Goal: Transaction & Acquisition: Download file/media

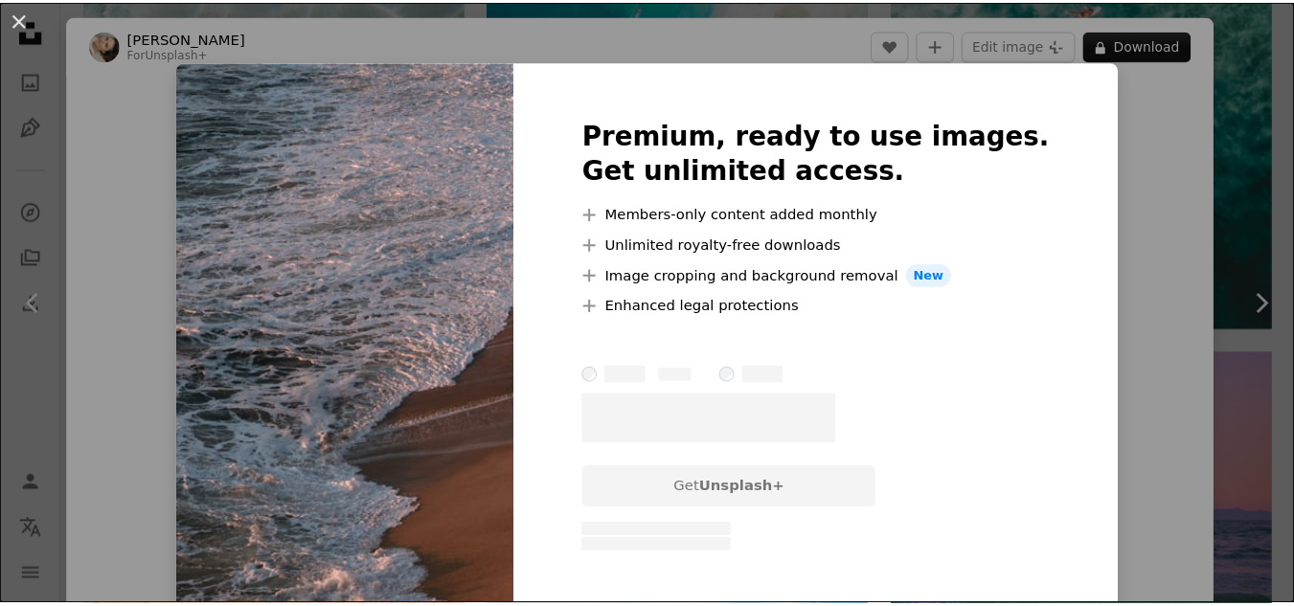
scroll to position [78, 0]
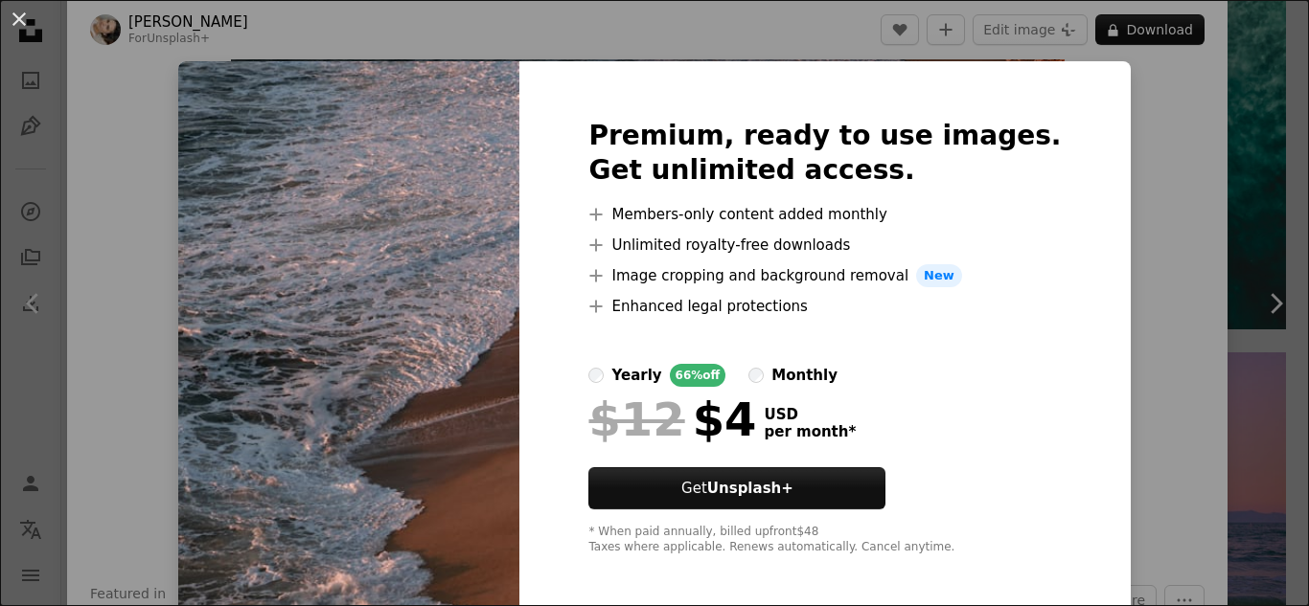
click at [1091, 316] on div "An X shape Premium, ready to use images. Get unlimited access. A plus sign Memb…" at bounding box center [654, 303] width 1309 height 606
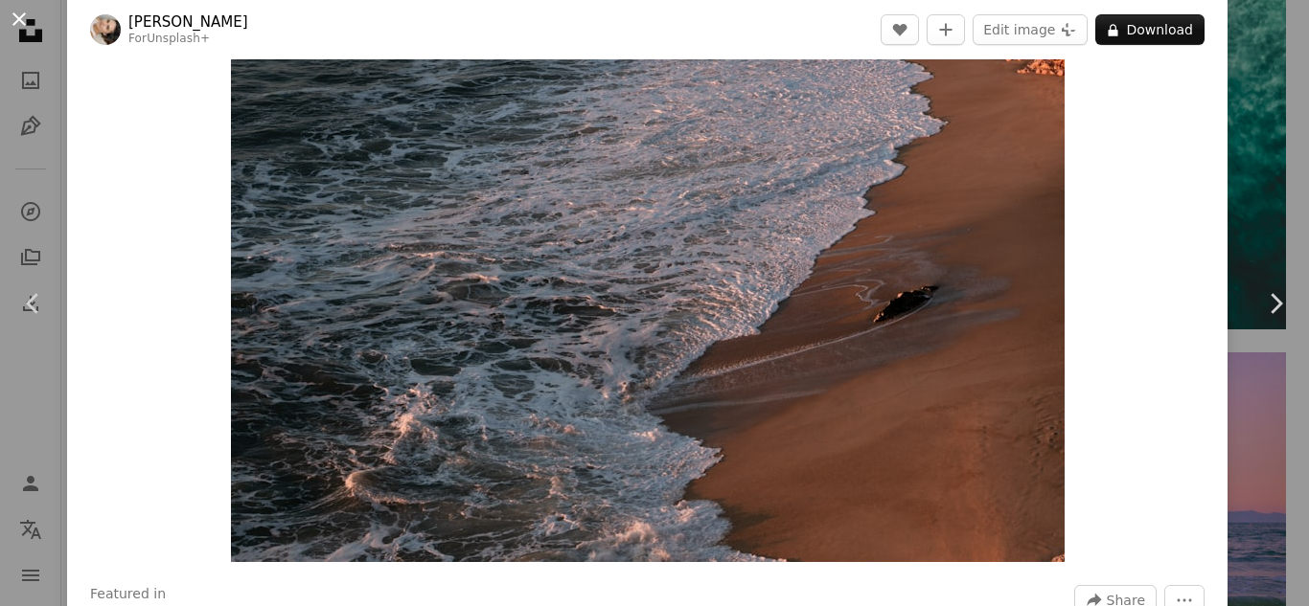
click at [20, 21] on button "An X shape" at bounding box center [19, 19] width 23 height 23
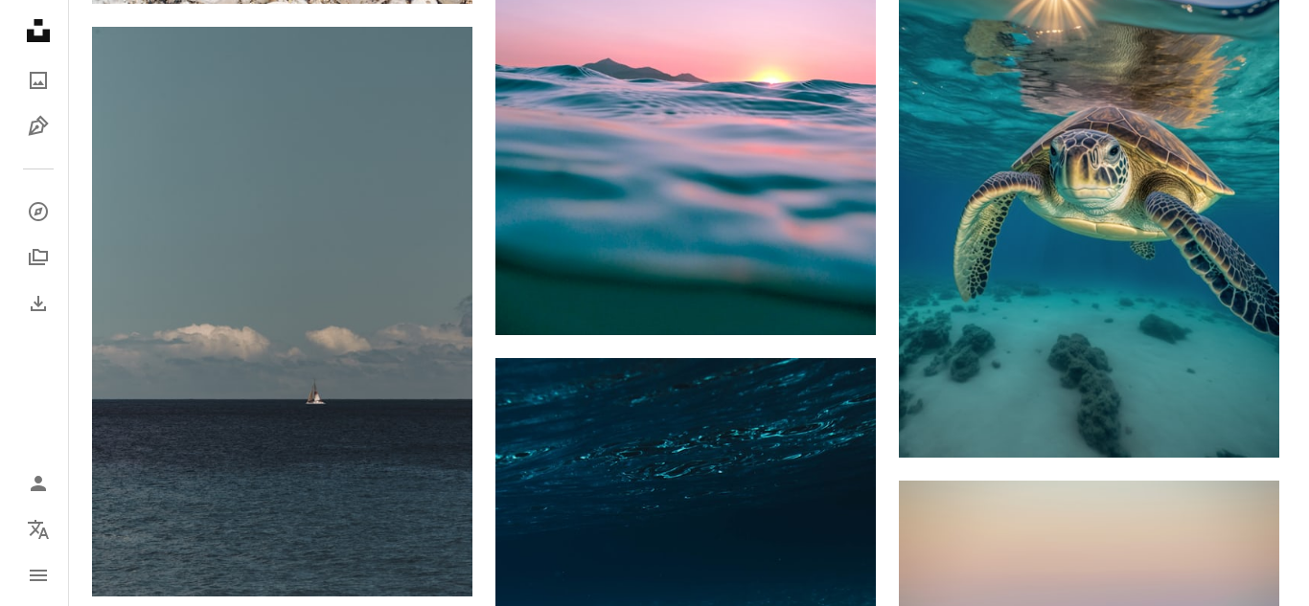
scroll to position [13405, 0]
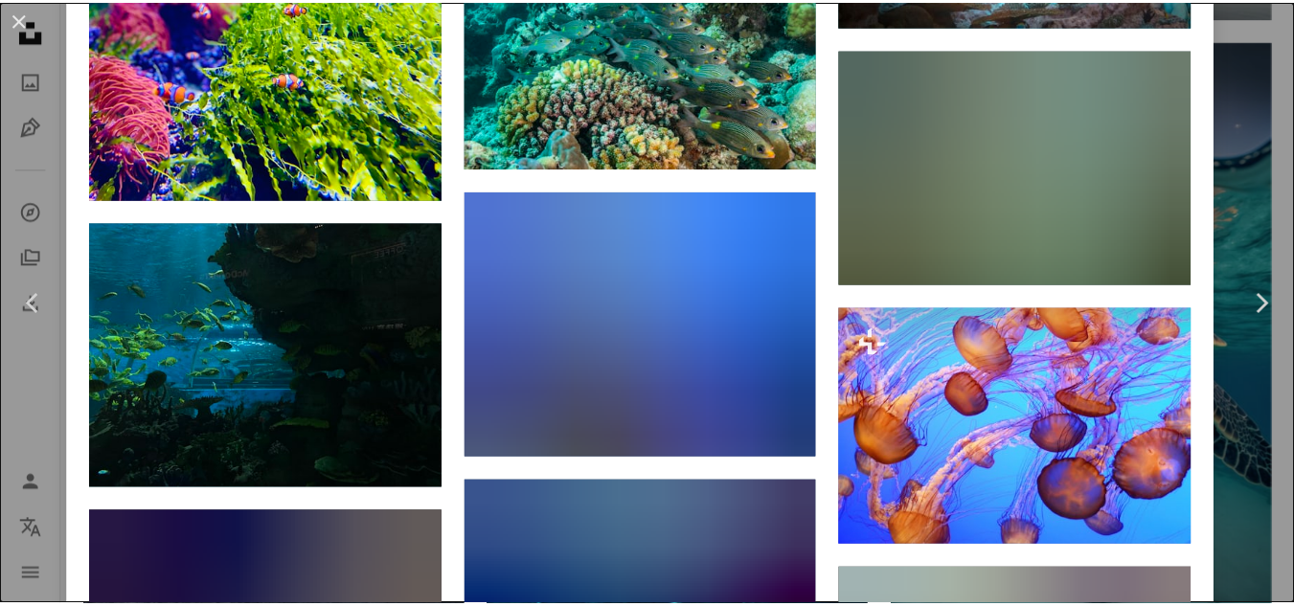
scroll to position [7103, 0]
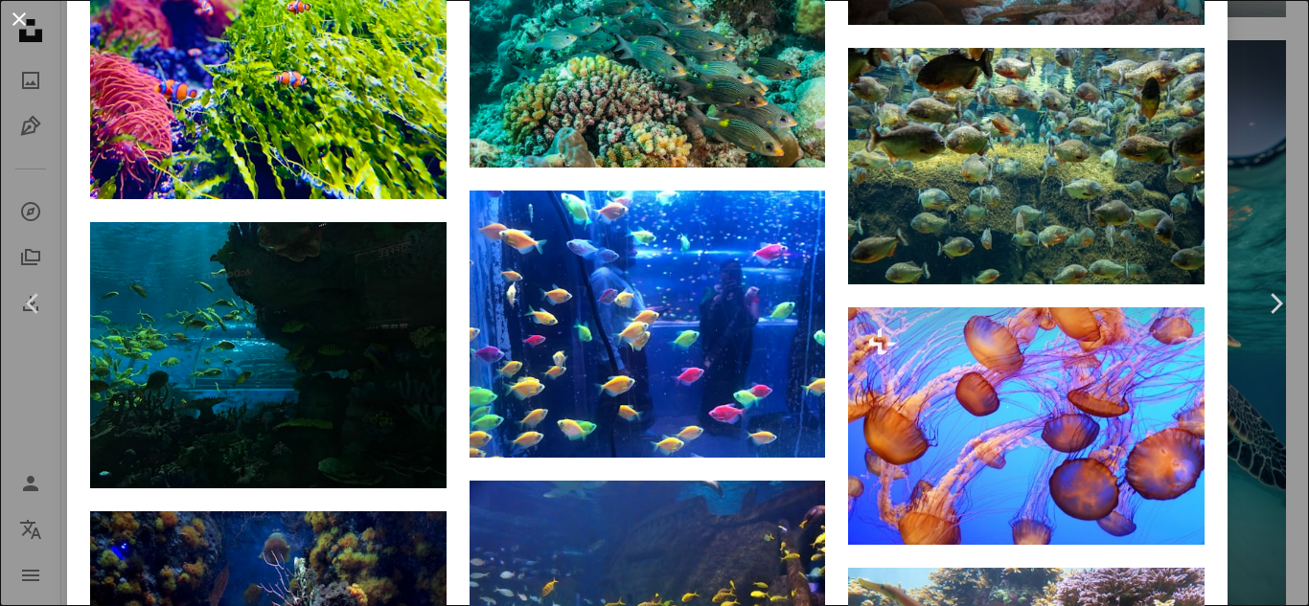
click at [17, 15] on button "An X shape" at bounding box center [19, 19] width 23 height 23
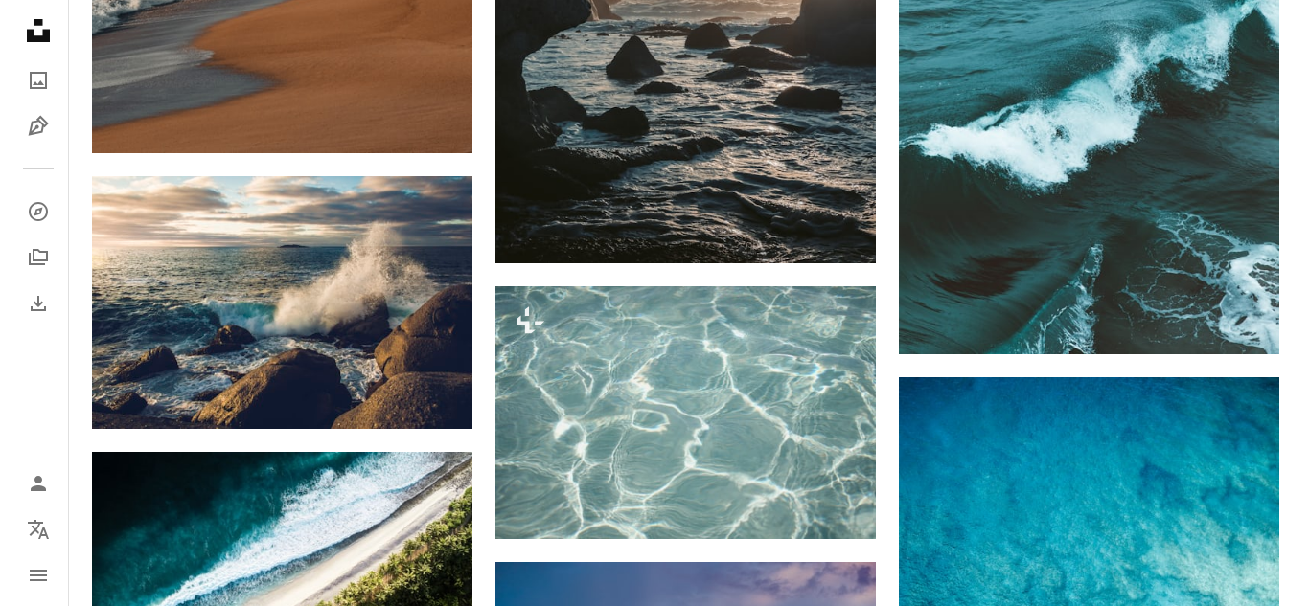
scroll to position [18964, 0]
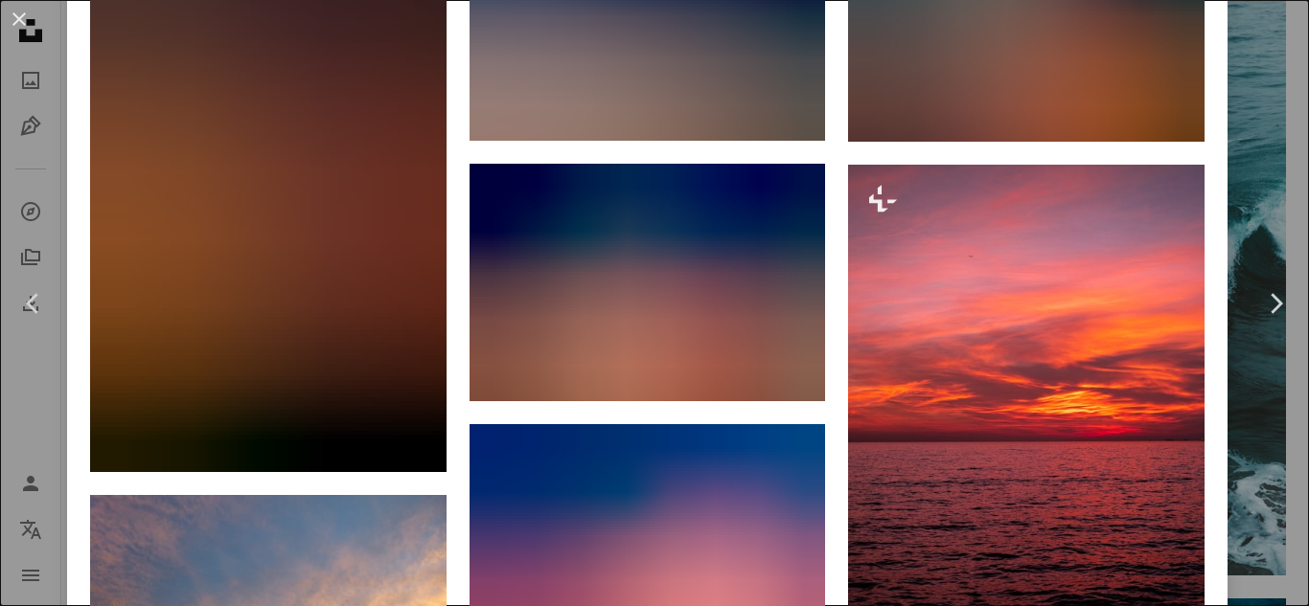
scroll to position [1715, 0]
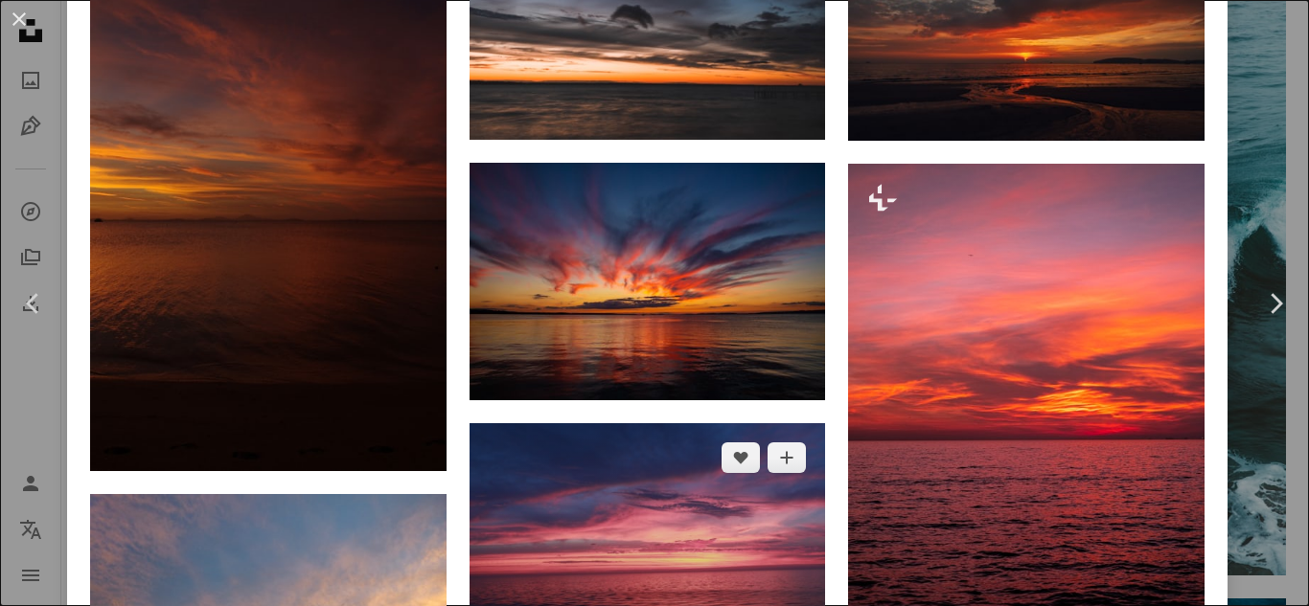
click at [738, 423] on img at bounding box center [647, 542] width 356 height 238
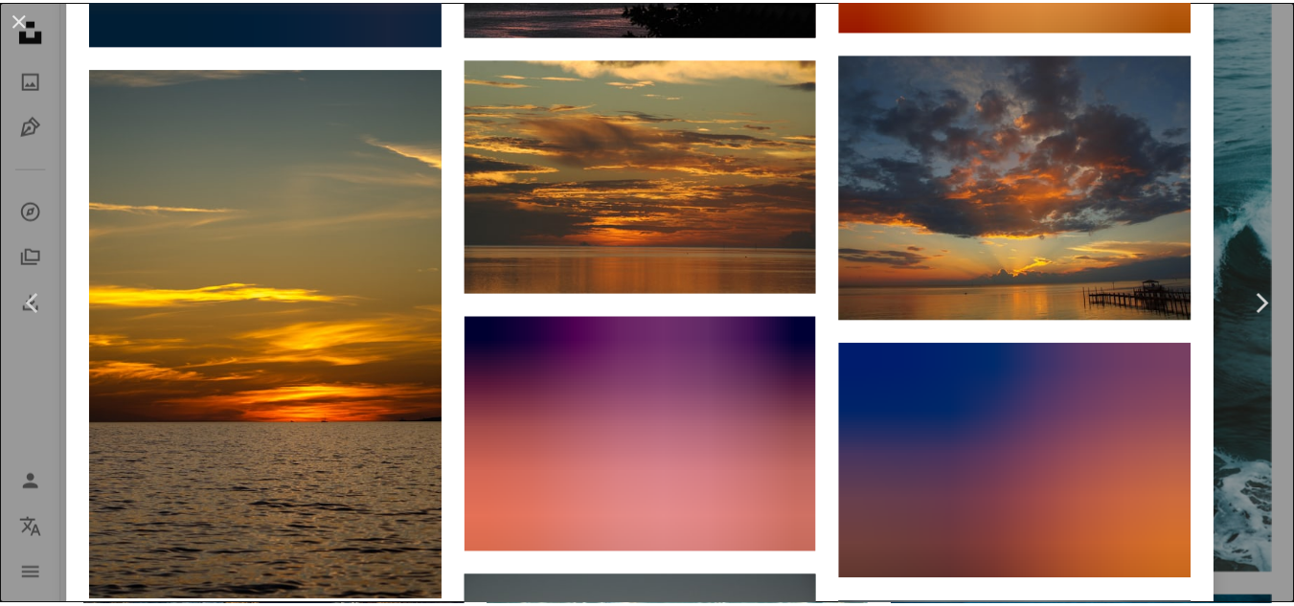
scroll to position [11550, 0]
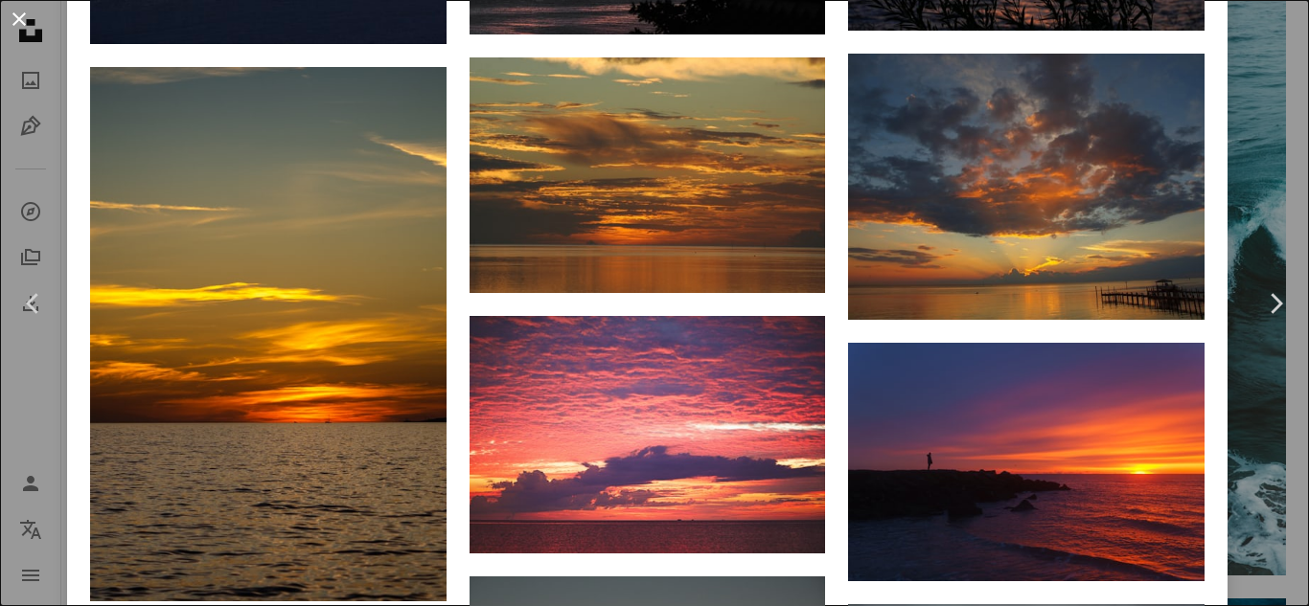
click at [16, 21] on button "An X shape" at bounding box center [19, 19] width 23 height 23
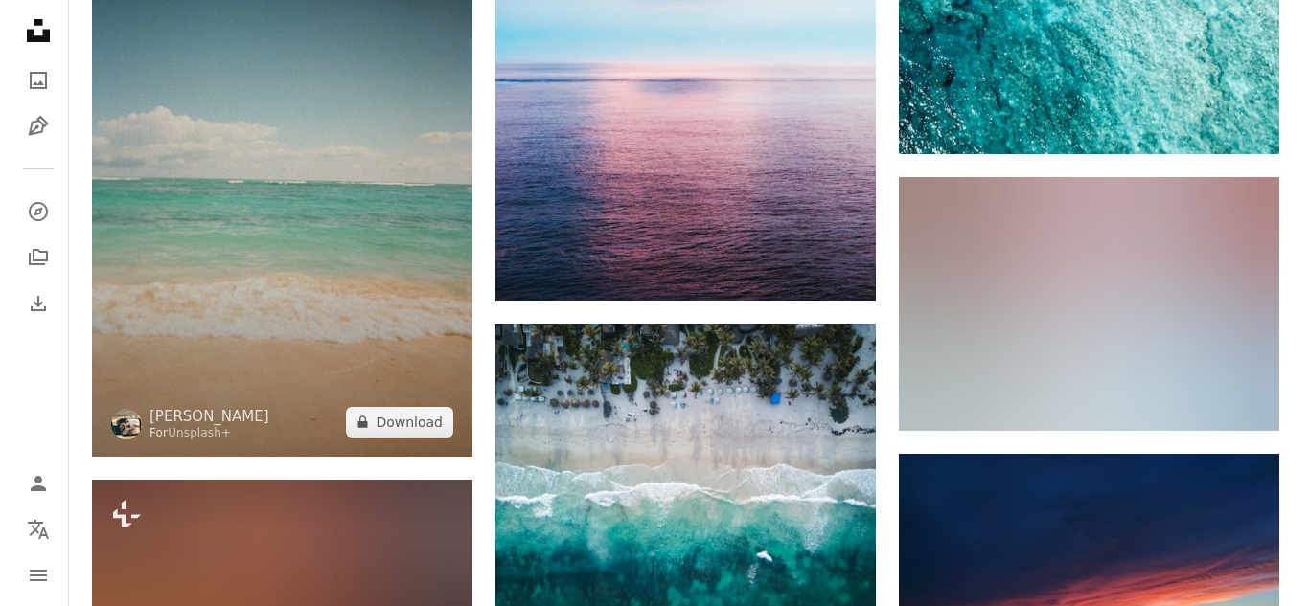
scroll to position [19799, 0]
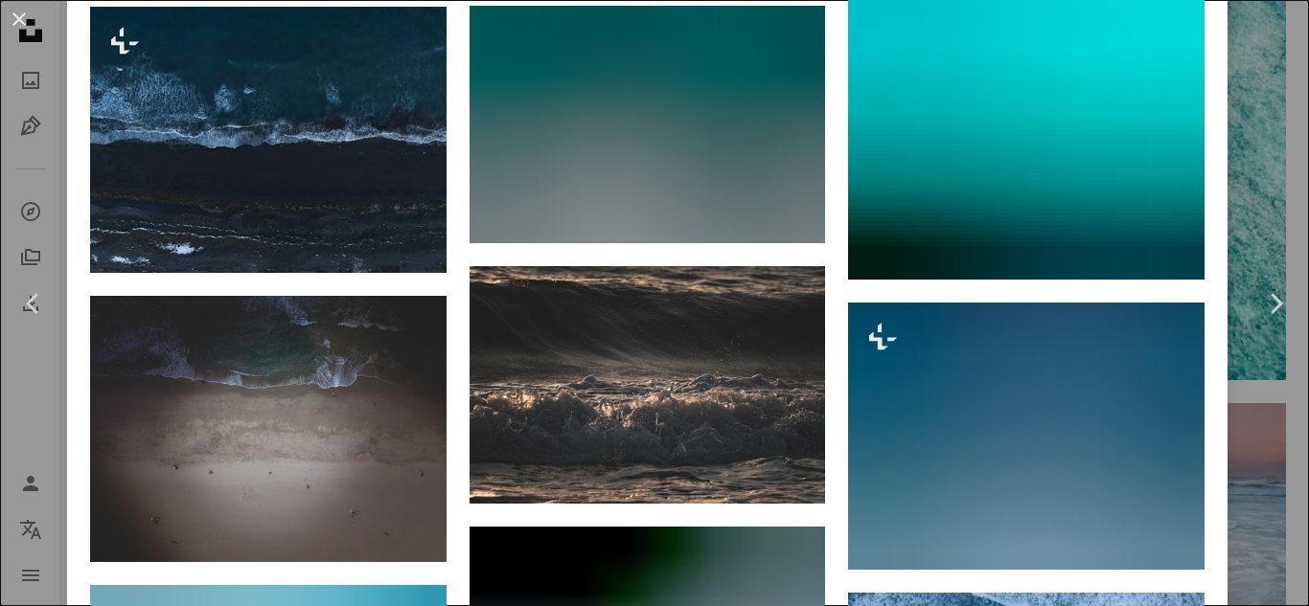
scroll to position [1657, 0]
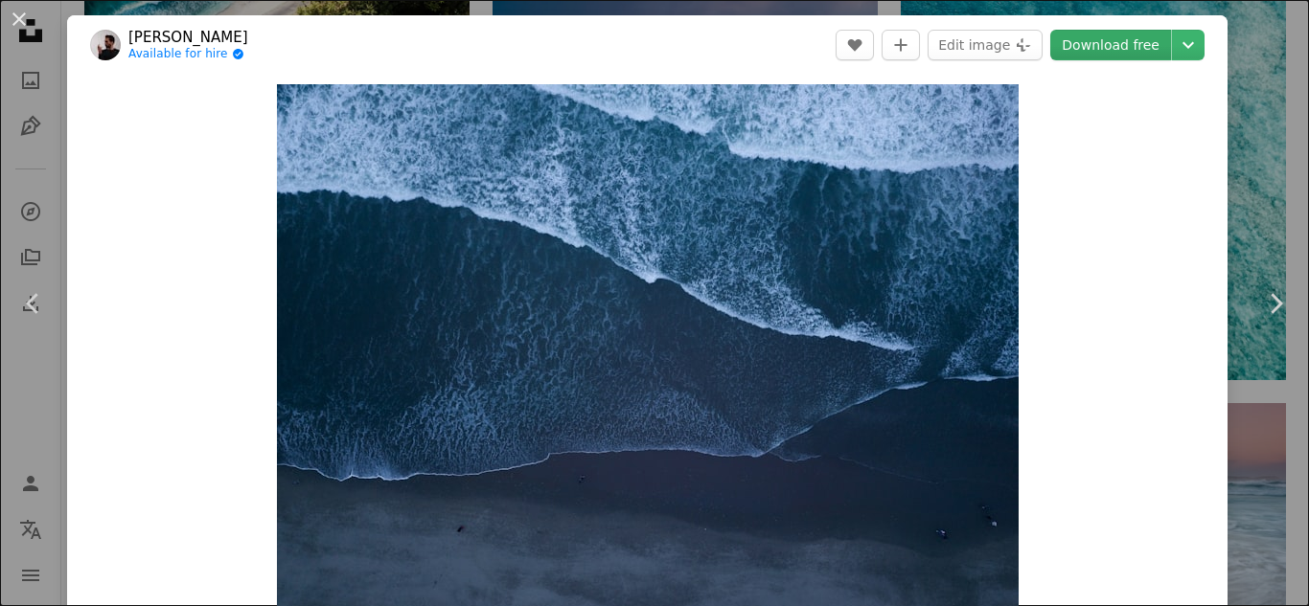
click at [1111, 41] on link "Download free" at bounding box center [1110, 45] width 121 height 31
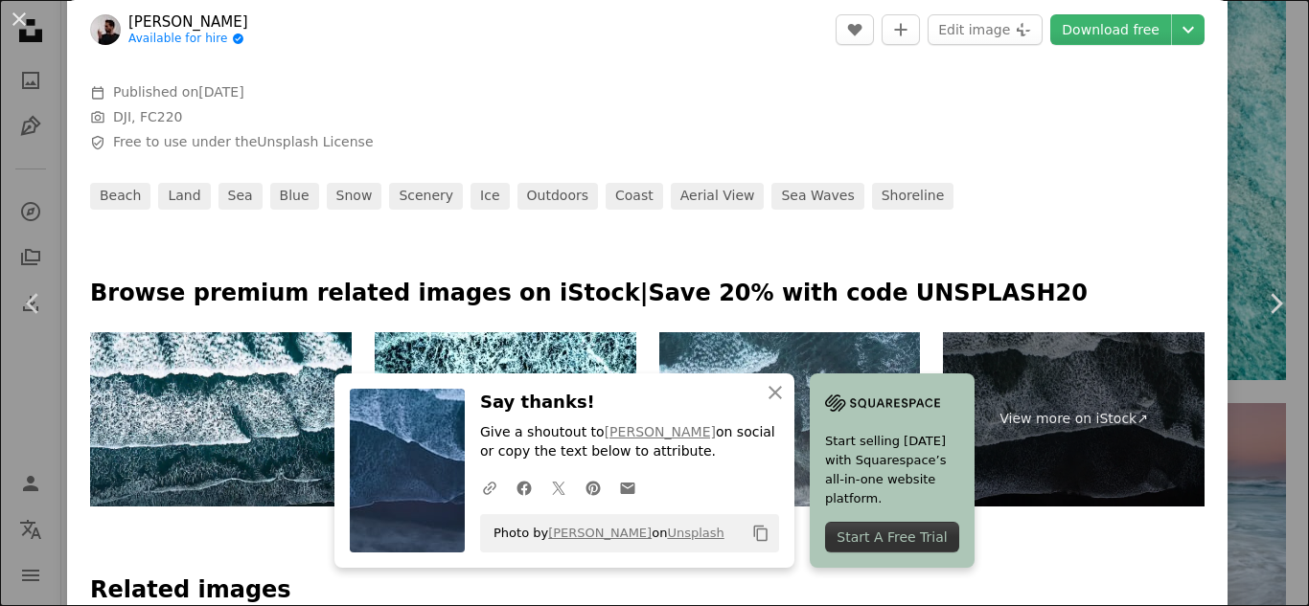
scroll to position [657, 0]
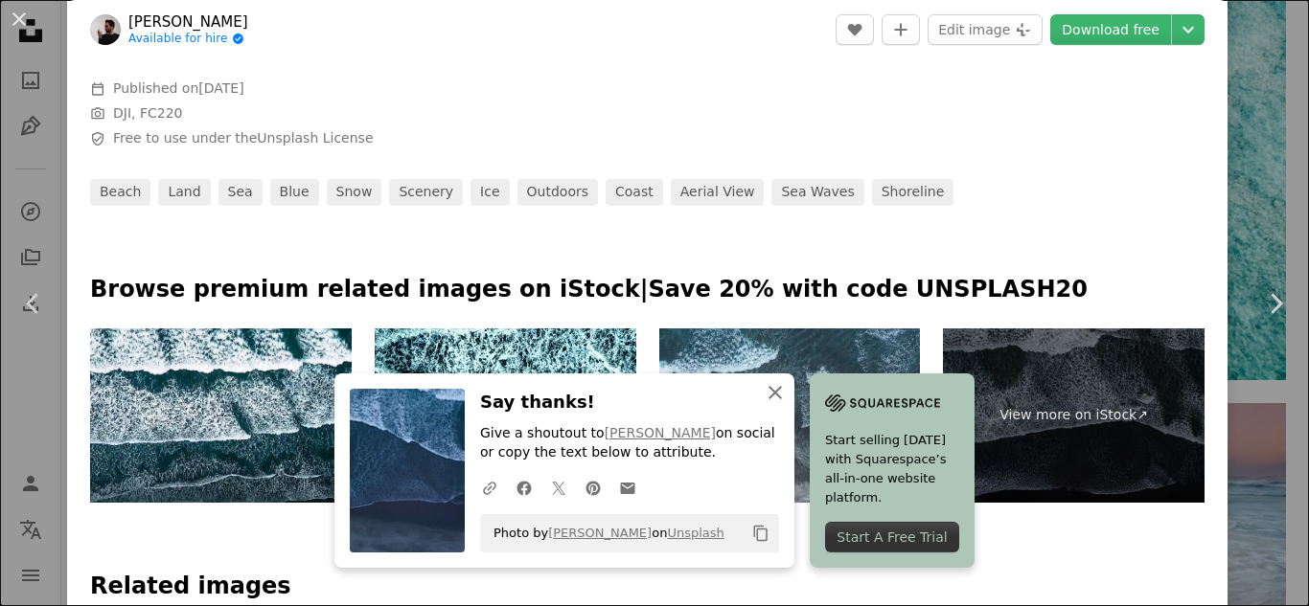
click at [787, 402] on icon "An X shape" at bounding box center [775, 392] width 23 height 23
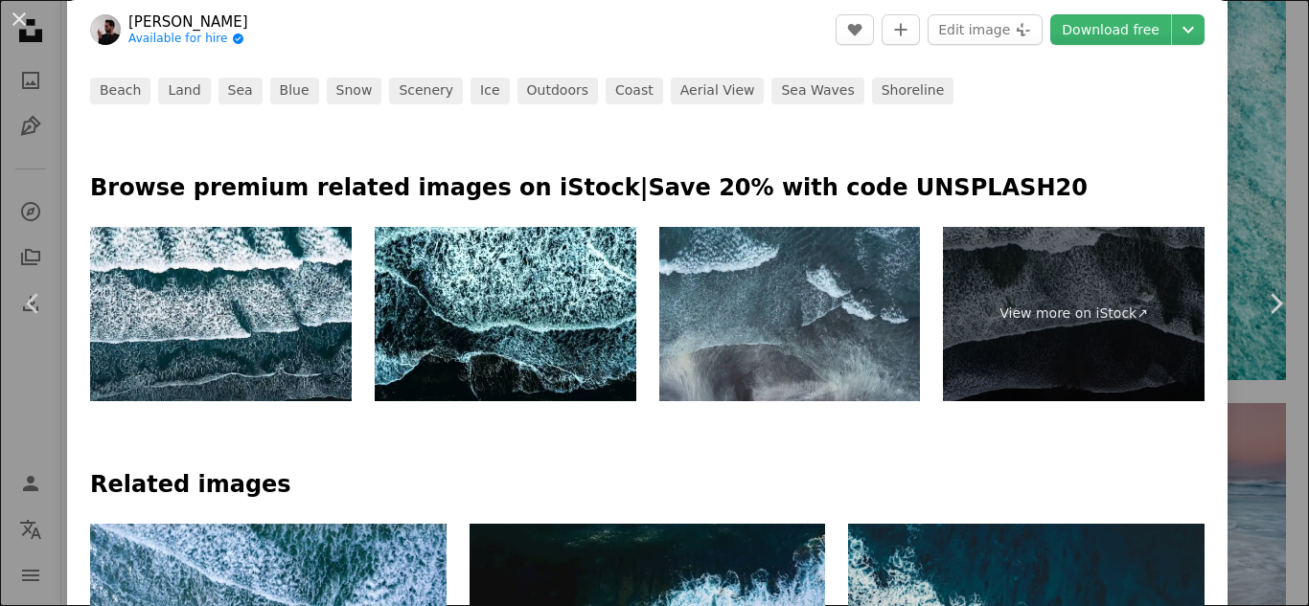
scroll to position [753, 0]
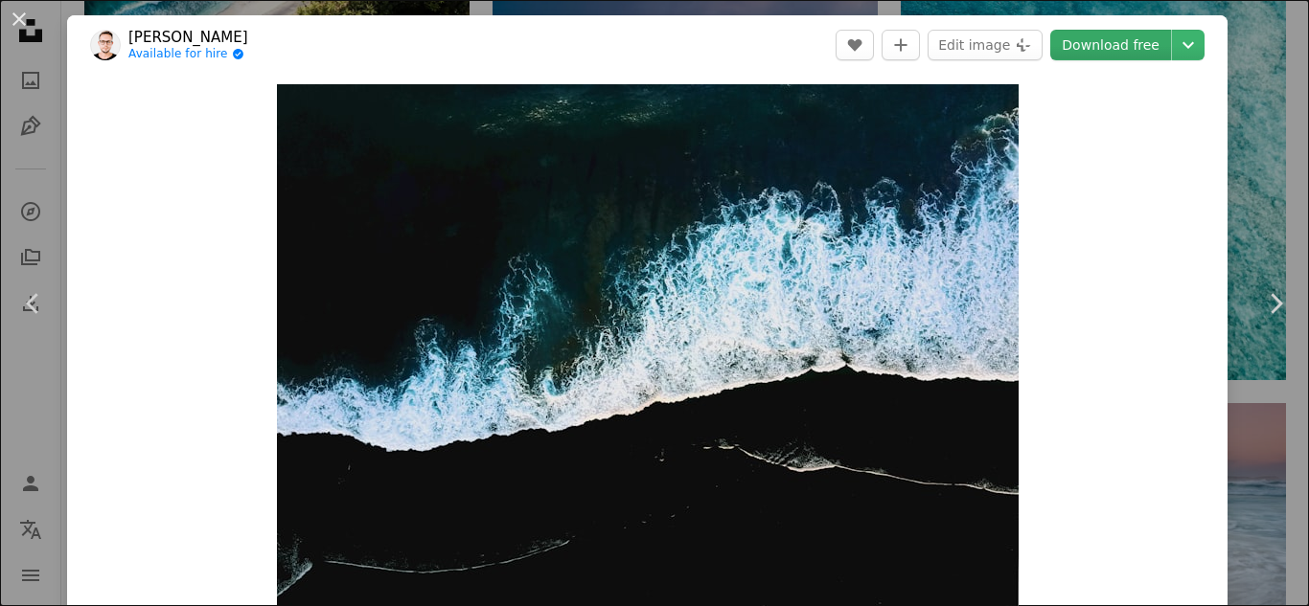
click at [1083, 39] on link "Download free" at bounding box center [1110, 45] width 121 height 31
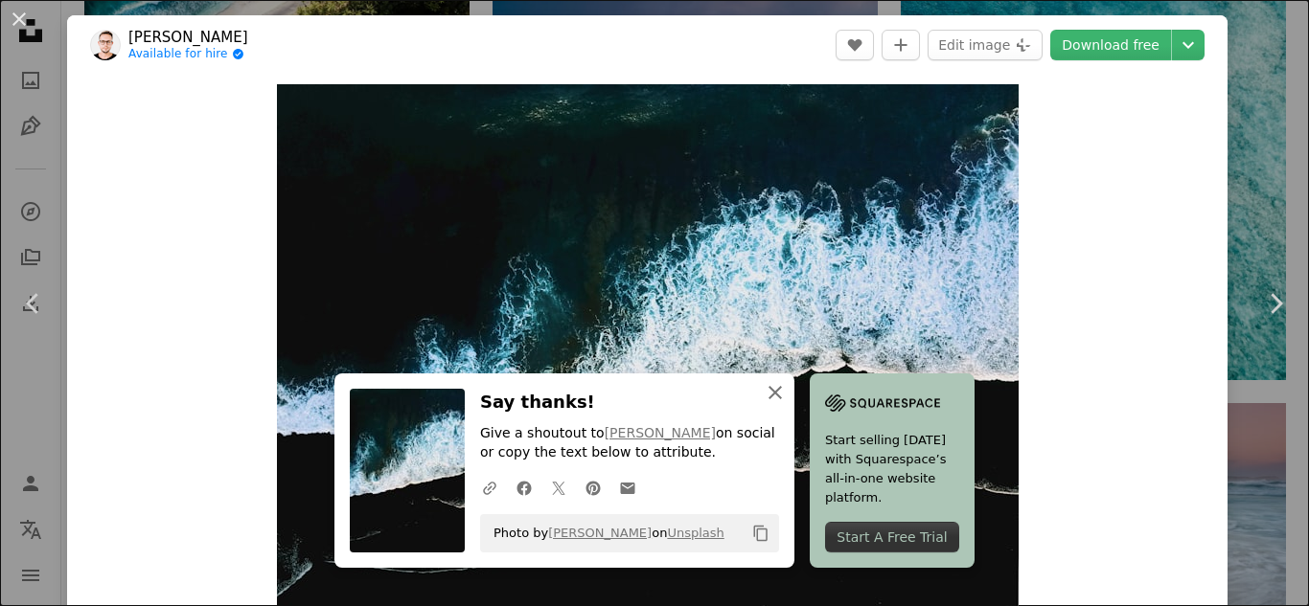
click at [787, 387] on icon "An X shape" at bounding box center [775, 392] width 23 height 23
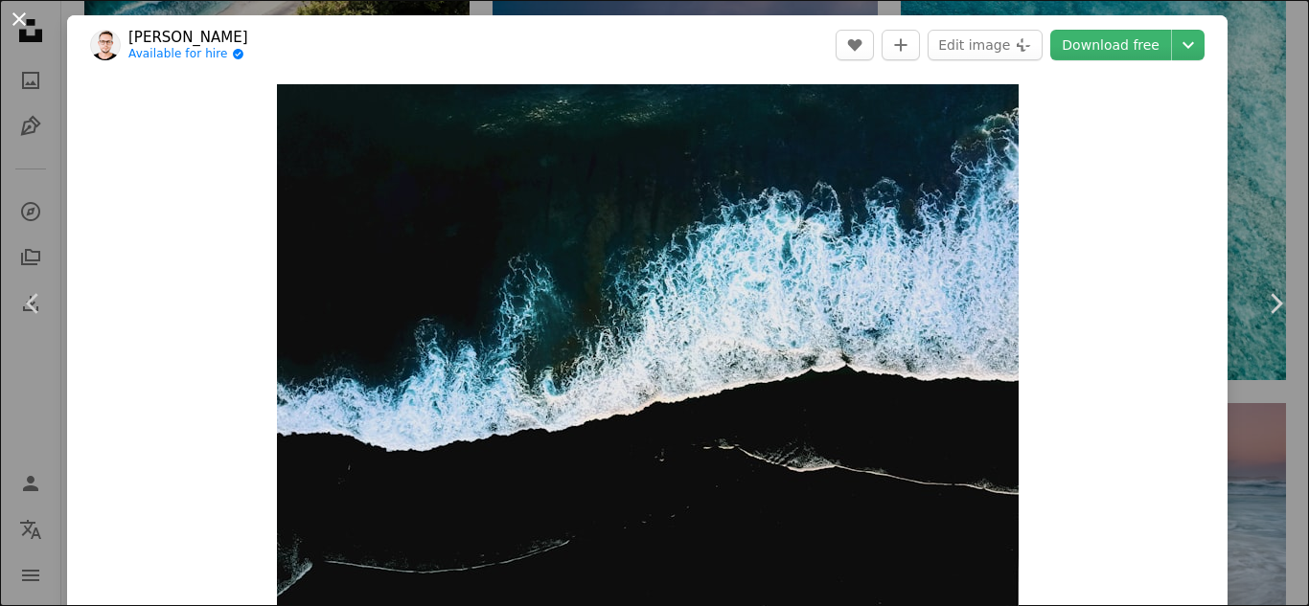
click at [18, 21] on button "An X shape" at bounding box center [19, 19] width 23 height 23
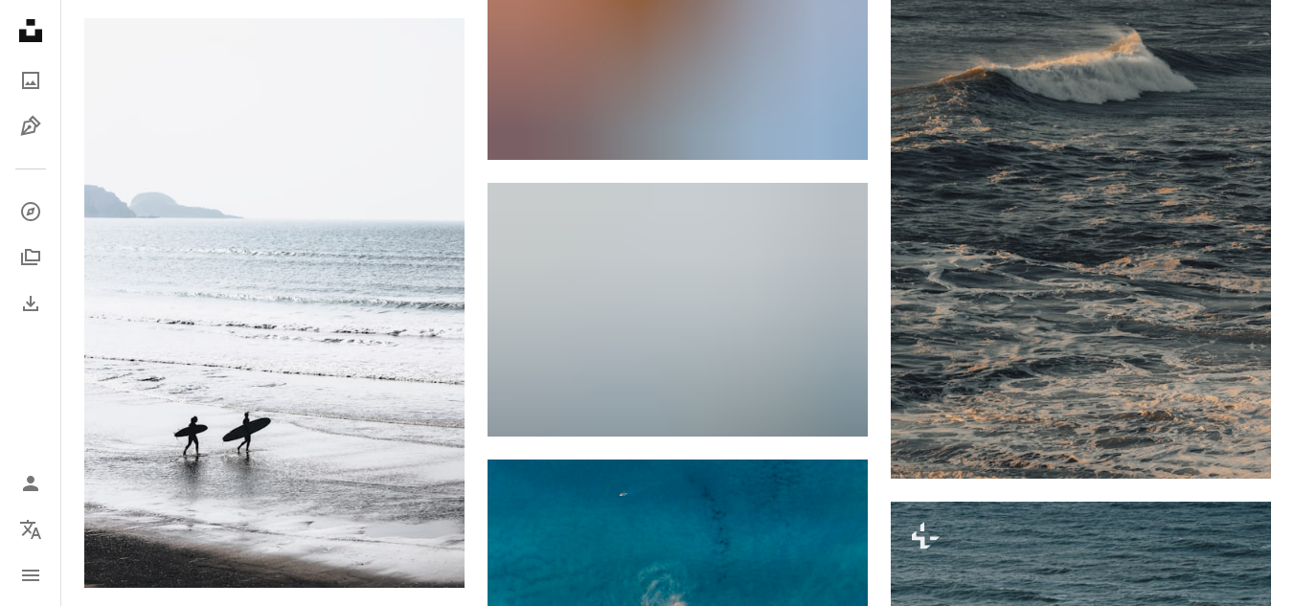
scroll to position [22115, 0]
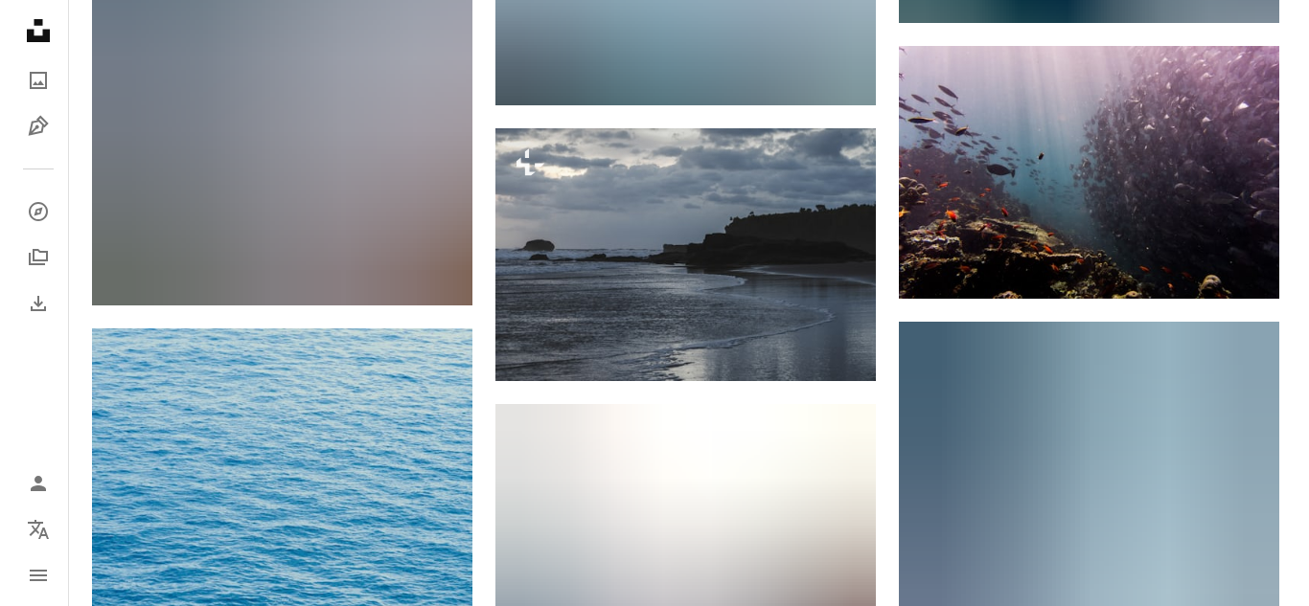
scroll to position [24035, 0]
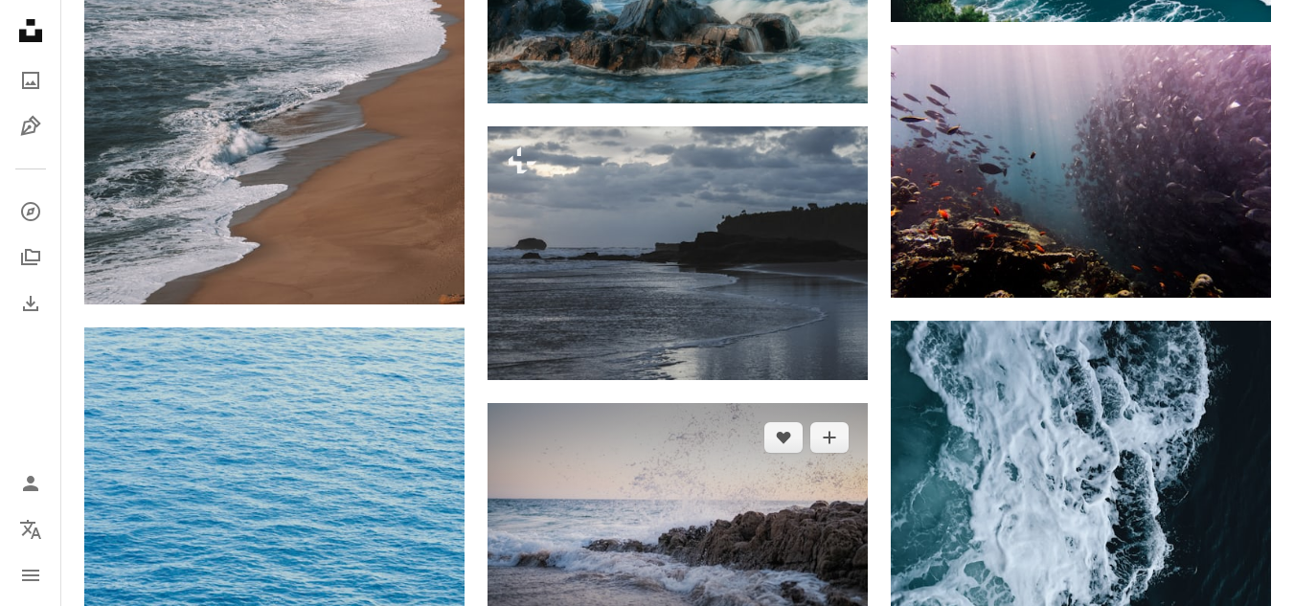
click at [681, 403] on img at bounding box center [678, 529] width 380 height 253
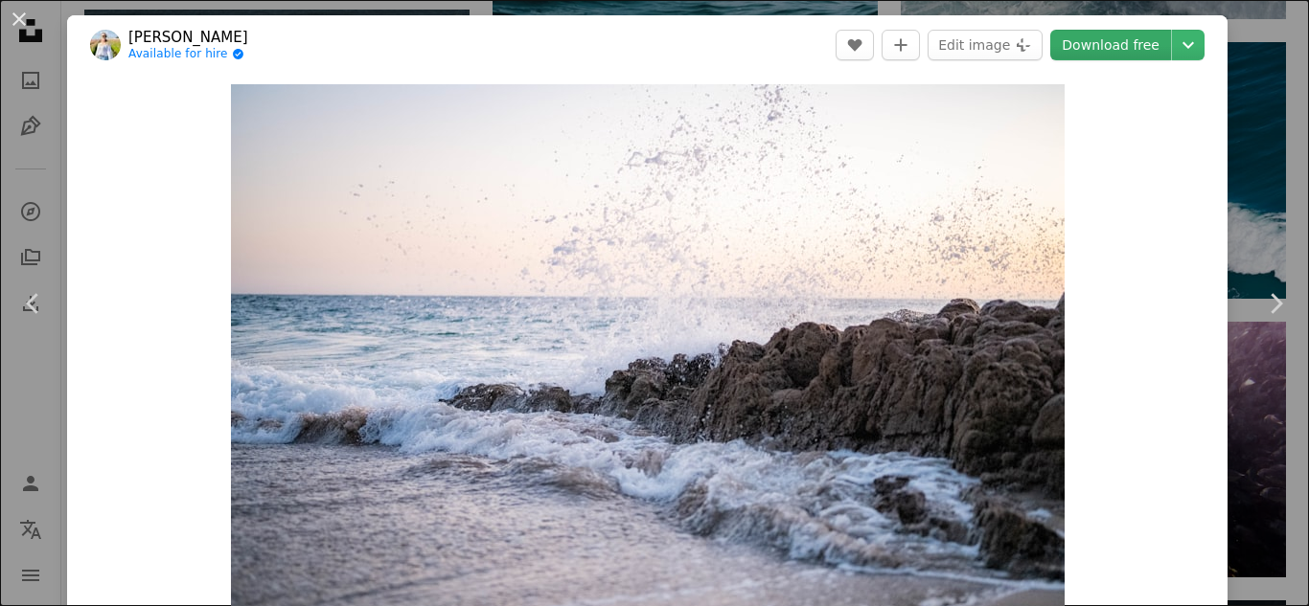
click at [1095, 48] on link "Download free" at bounding box center [1110, 45] width 121 height 31
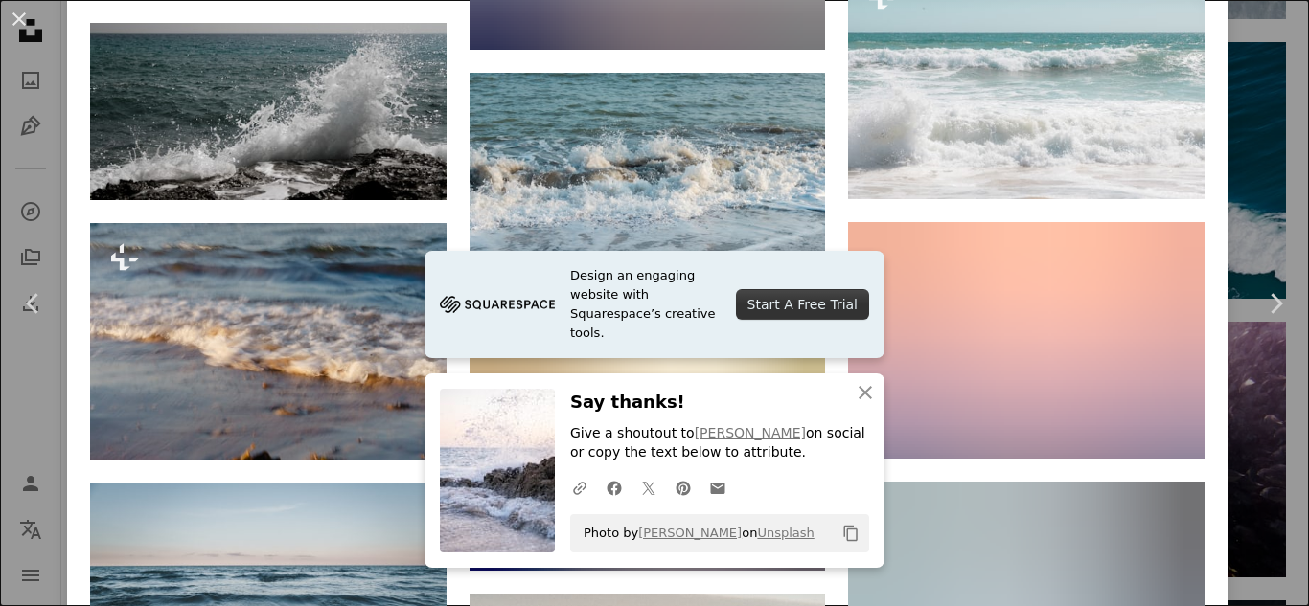
scroll to position [2605, 0]
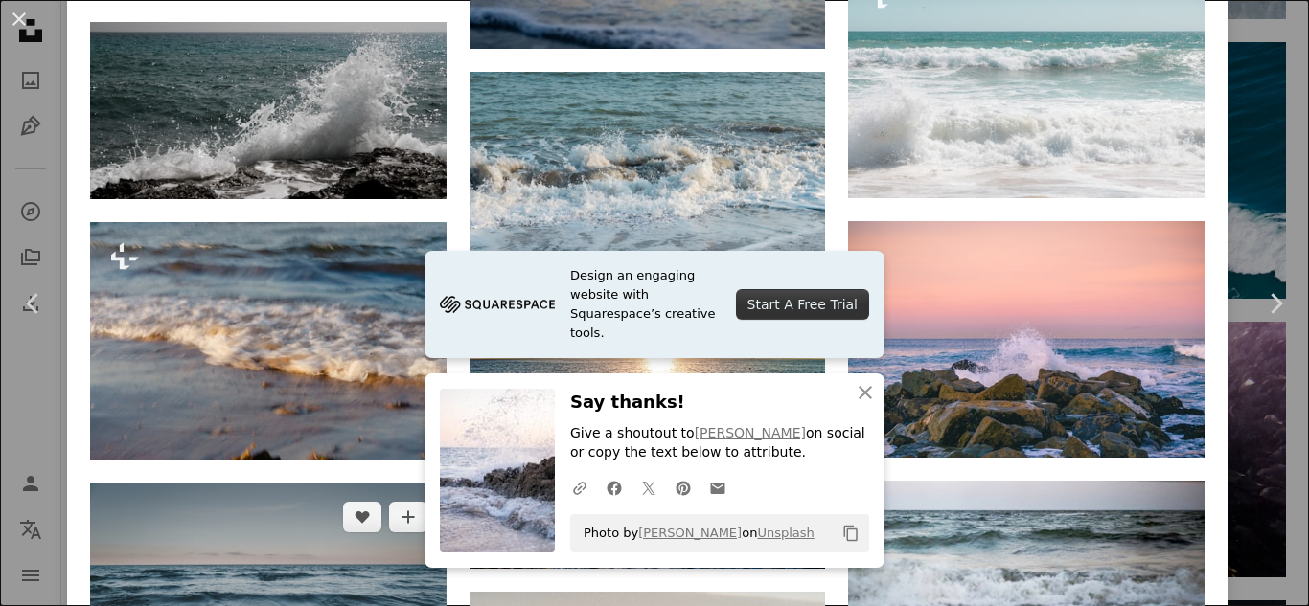
click at [351, 483] on img at bounding box center [268, 602] width 356 height 238
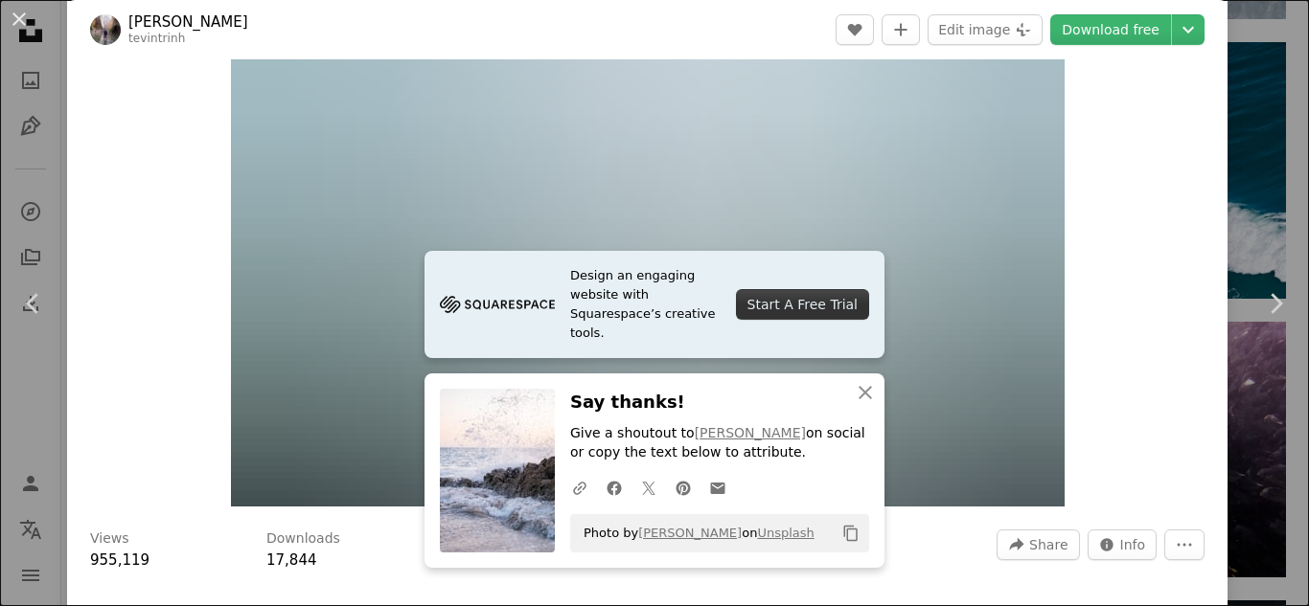
scroll to position [134, 0]
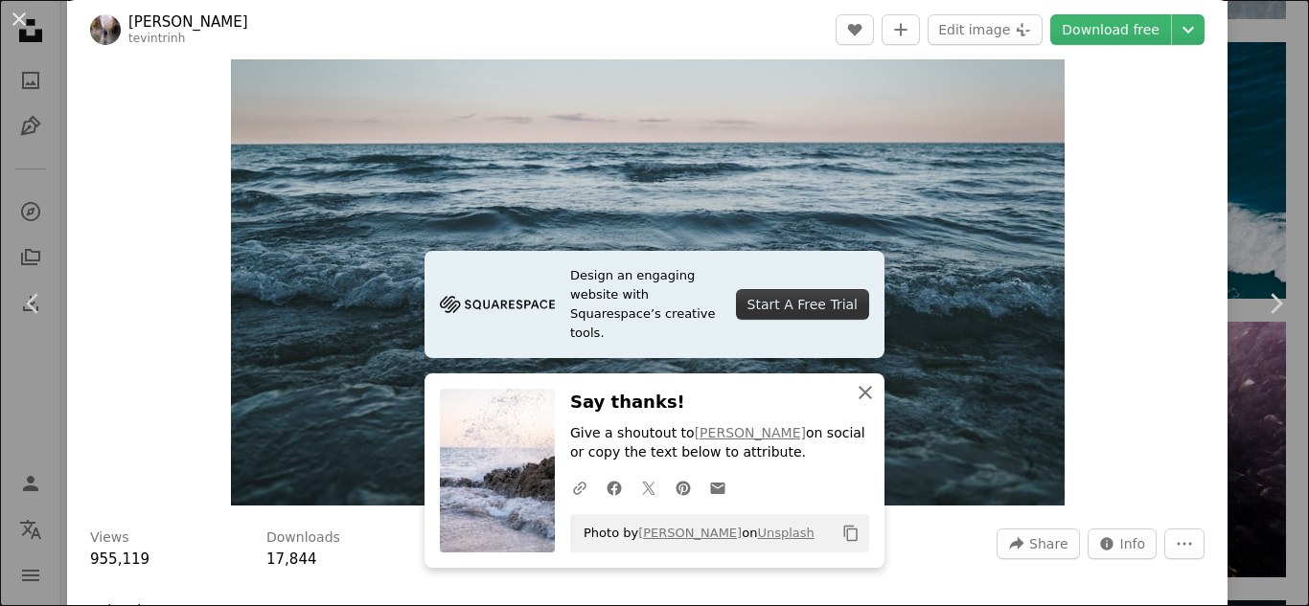
click at [854, 399] on icon "An X shape" at bounding box center [865, 392] width 23 height 23
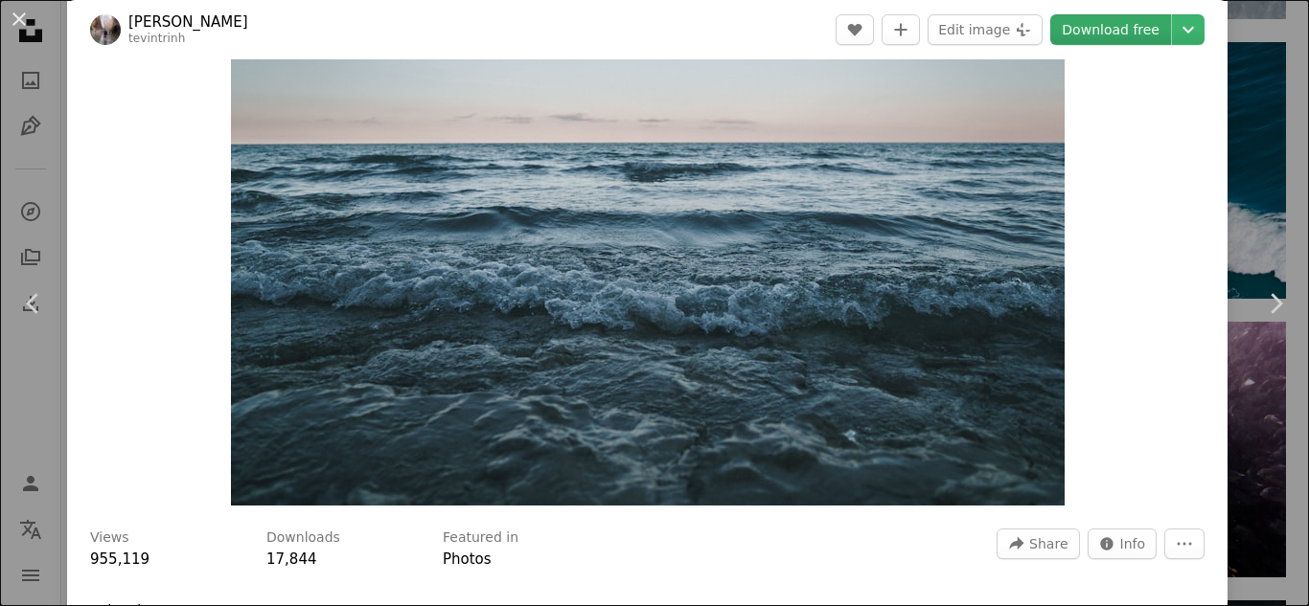
click at [1111, 18] on link "Download free" at bounding box center [1110, 29] width 121 height 31
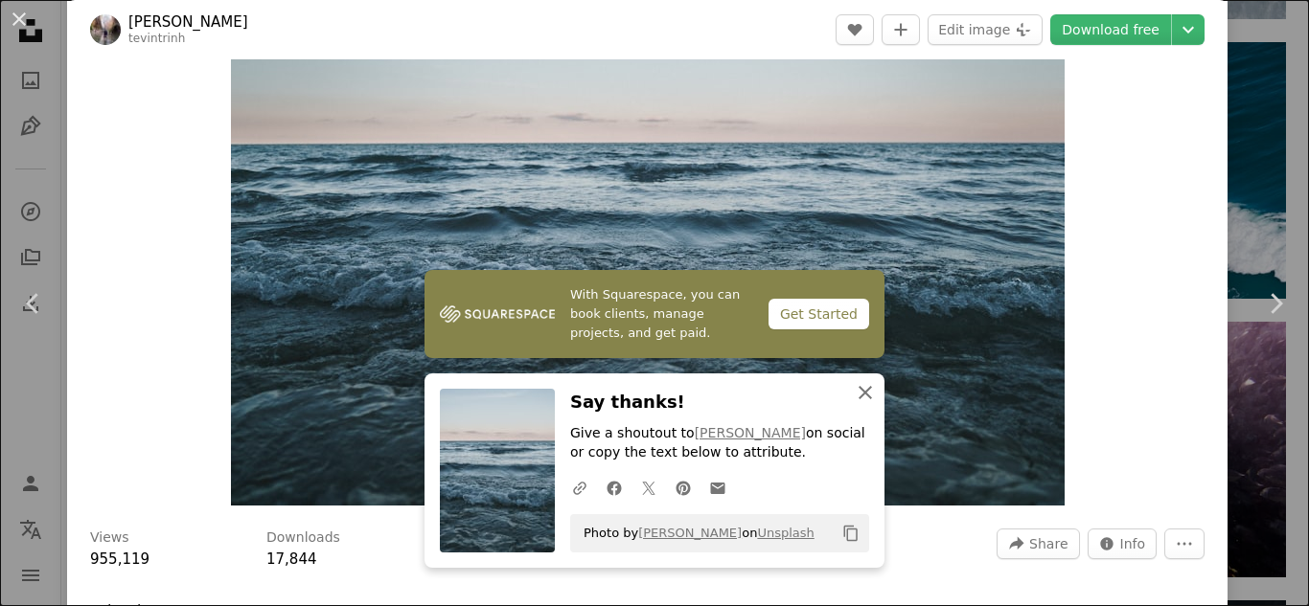
click at [857, 396] on icon "An X shape" at bounding box center [865, 392] width 23 height 23
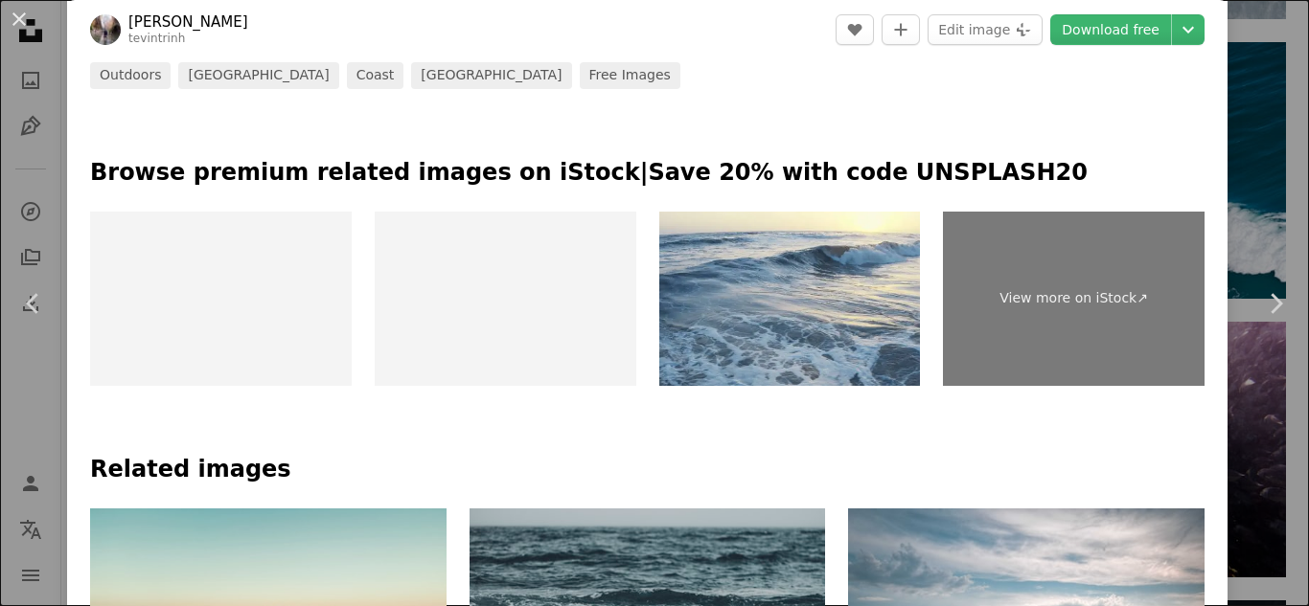
scroll to position [876, 0]
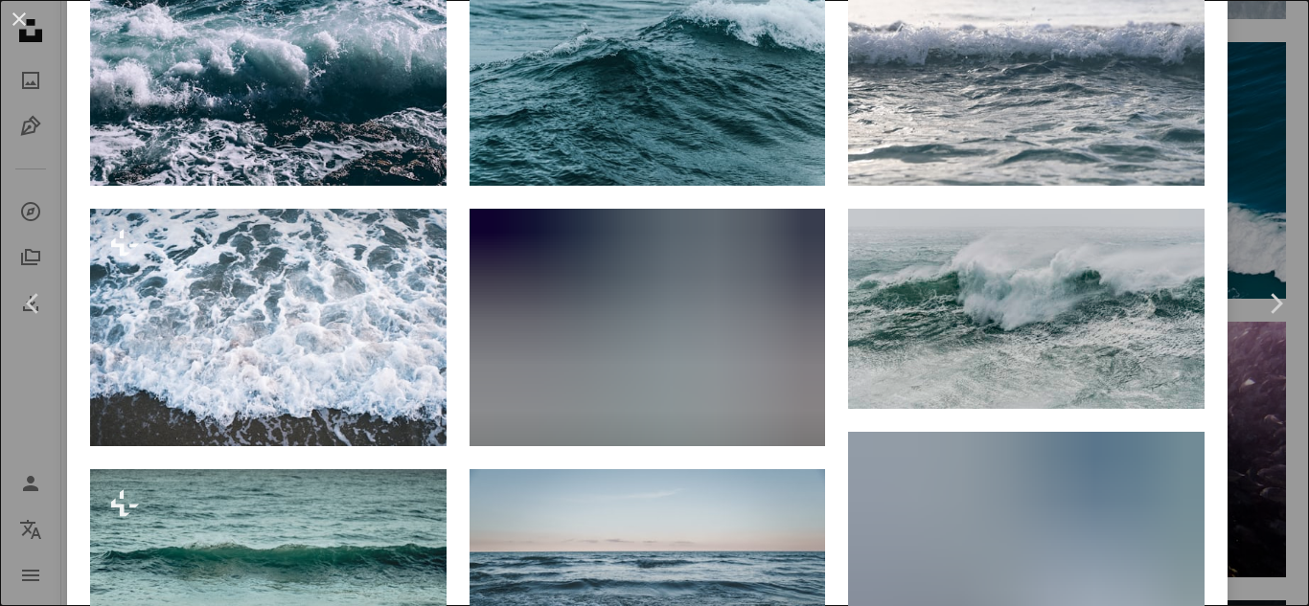
scroll to position [1435, 0]
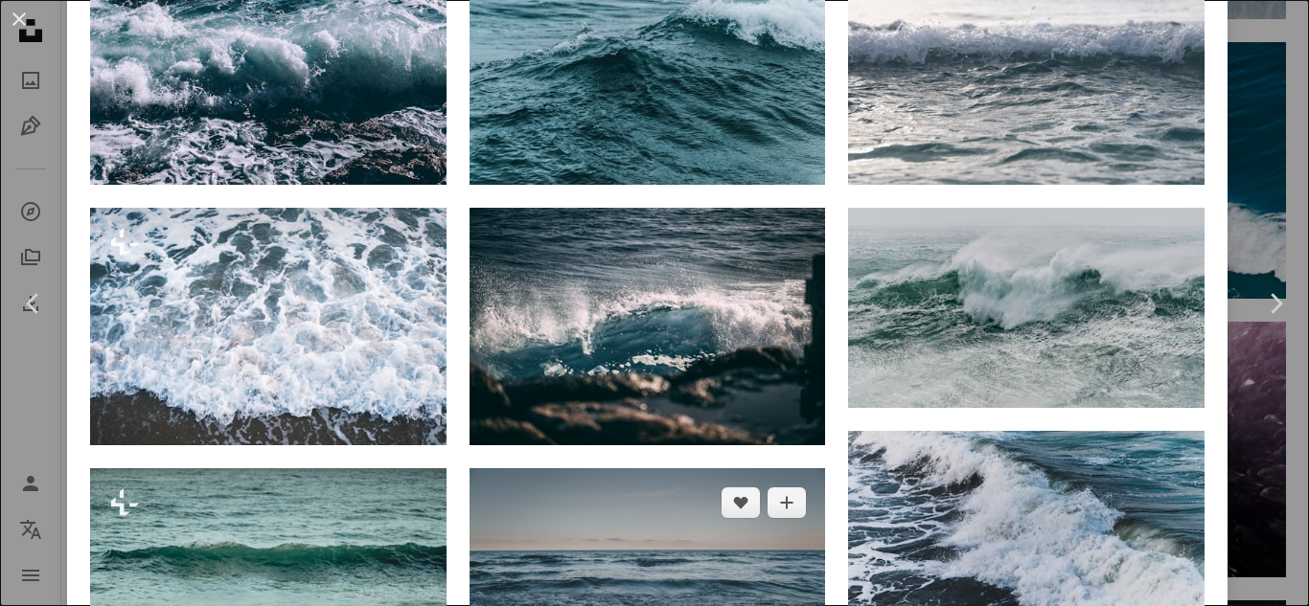
click at [668, 469] on img at bounding box center [647, 588] width 356 height 238
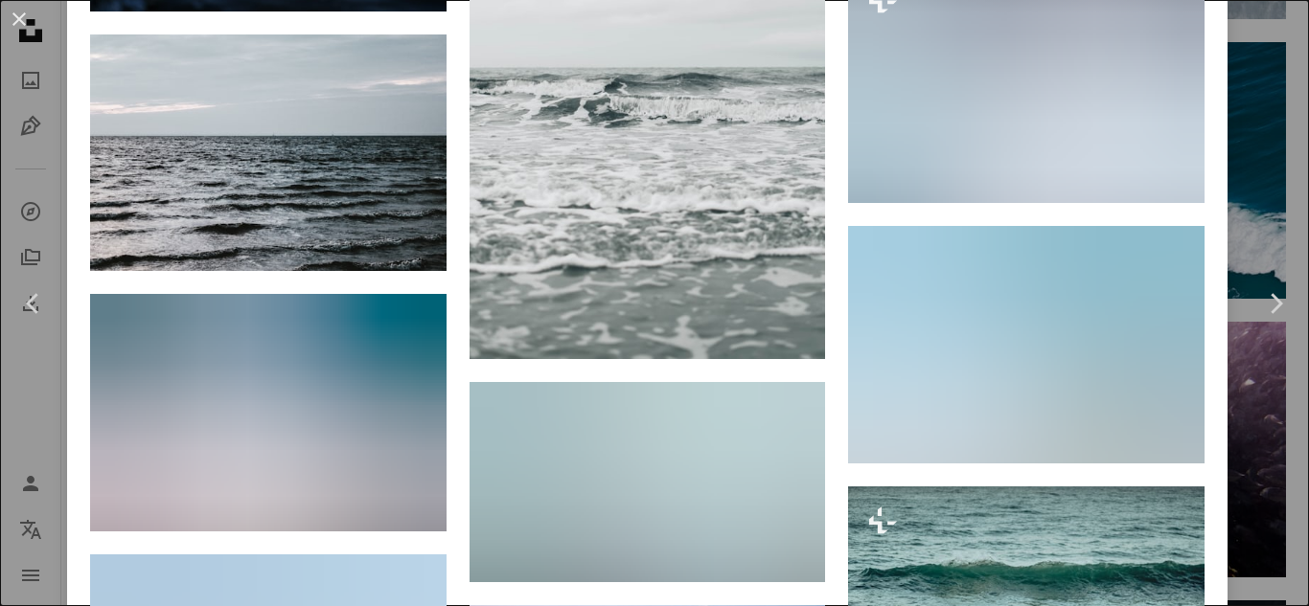
scroll to position [8580, 0]
